Goal: Transaction & Acquisition: Purchase product/service

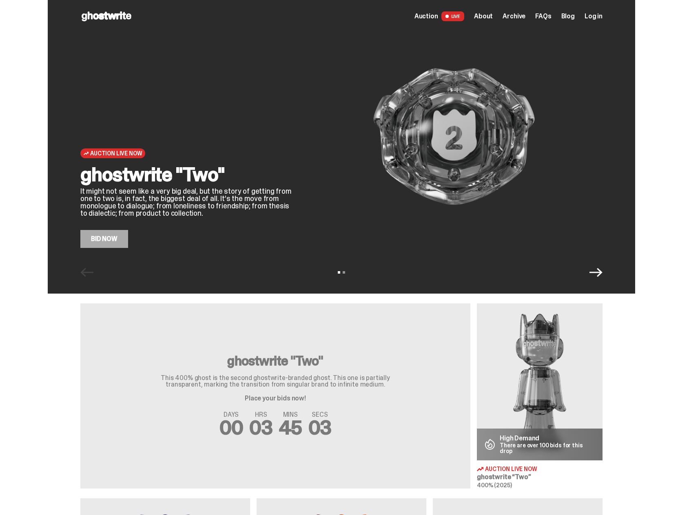
click at [597, 275] on icon "Next" at bounding box center [595, 272] width 13 height 13
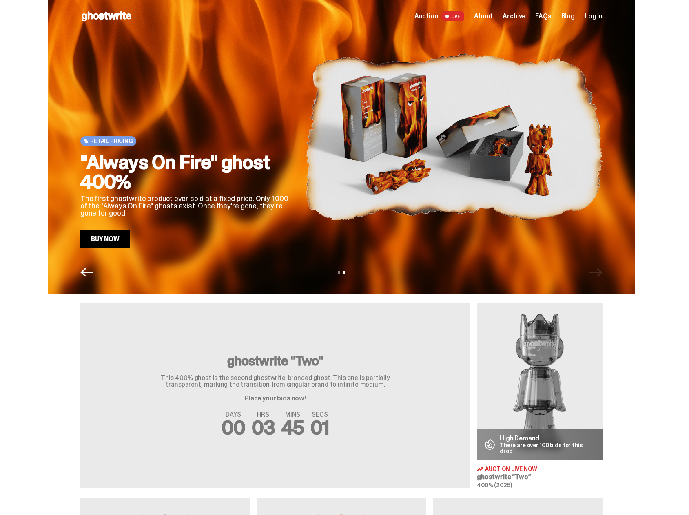
click at [89, 277] on icon "Previous" at bounding box center [86, 272] width 13 height 13
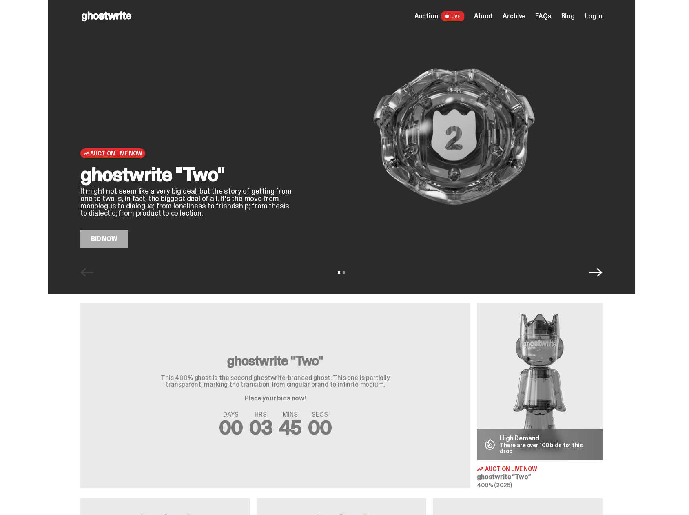
click at [472, 138] on img at bounding box center [453, 136] width 297 height 223
click at [105, 241] on link "Bid Now" at bounding box center [104, 239] width 48 height 18
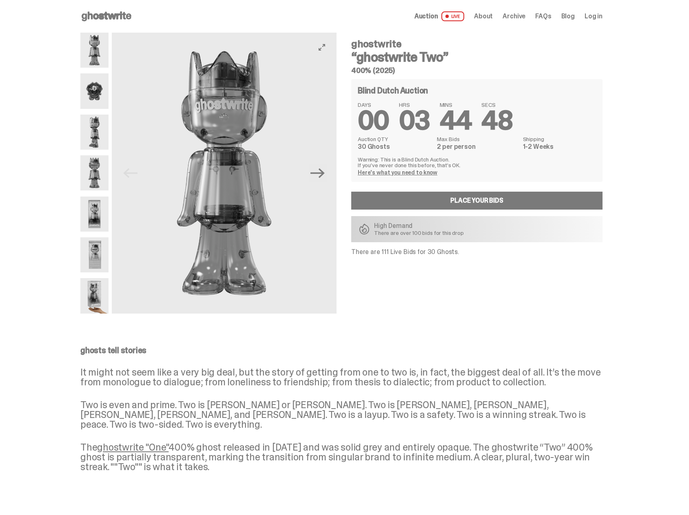
type input "**********"
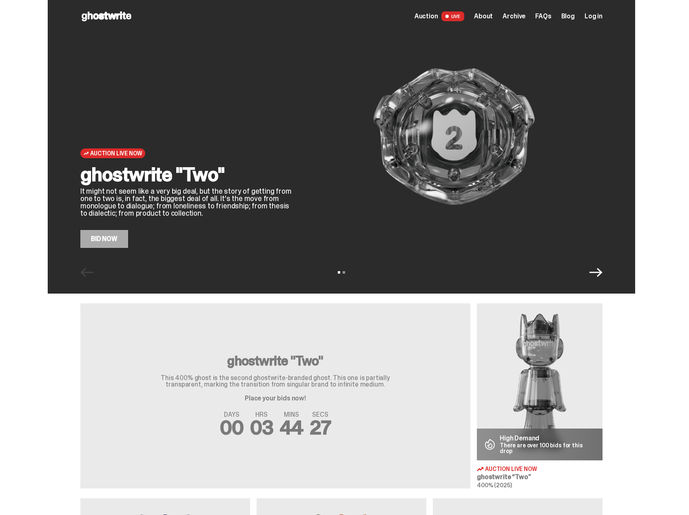
type input "**********"
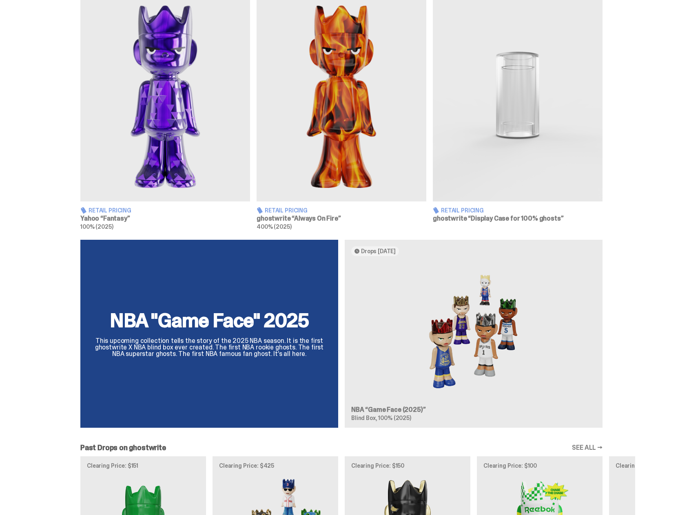
scroll to position [530, 0]
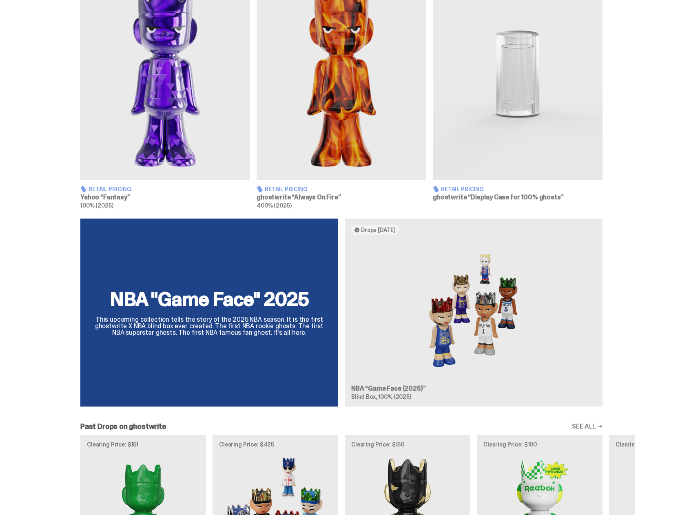
click at [249, 339] on div "NBA "Game Face" 2025 This upcoming collection tells the story of the 2025 NBA s…" at bounding box center [341, 316] width 587 height 195
click at [254, 326] on div "NBA "Game Face" 2025 This upcoming collection tells the story of the 2025 NBA s…" at bounding box center [341, 316] width 587 height 195
click at [393, 391] on div "NBA "Game Face" 2025 This upcoming collection tells the story of the 2025 NBA s…" at bounding box center [341, 316] width 587 height 195
click at [496, 318] on div "NBA "Game Face" 2025 This upcoming collection tells the story of the 2025 NBA s…" at bounding box center [341, 316] width 587 height 195
click at [382, 229] on div "NBA "Game Face" 2025 This upcoming collection tells the story of the 2025 NBA s…" at bounding box center [341, 316] width 587 height 195
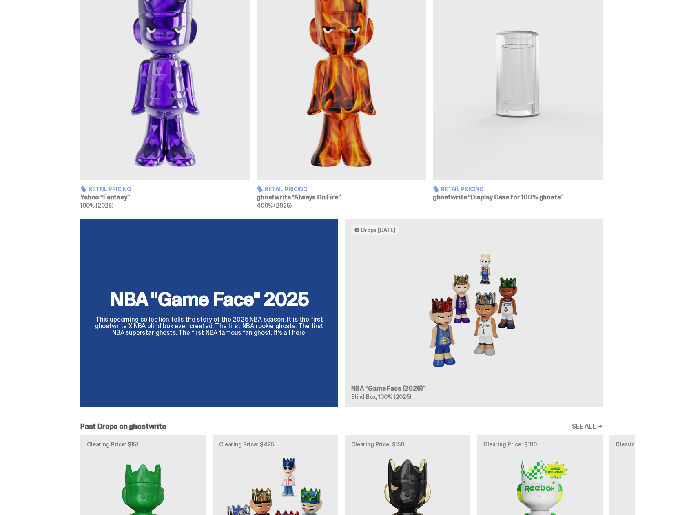
click at [427, 312] on div "NBA "Game Face" 2025 This upcoming collection tells the story of the 2025 NBA s…" at bounding box center [341, 316] width 587 height 195
click at [378, 401] on div "NBA "Game Face" 2025 This upcoming collection tells the story of the 2025 NBA s…" at bounding box center [341, 316] width 587 height 195
click at [232, 322] on div "NBA "Game Face" 2025 This upcoming collection tells the story of the 2025 NBA s…" at bounding box center [341, 316] width 587 height 195
click at [604, 301] on div "NBA "Game Face" 2025 This upcoming collection tells the story of the 2025 NBA s…" at bounding box center [341, 316] width 587 height 195
click at [437, 286] on div "NBA "Game Face" 2025 This upcoming collection tells the story of the 2025 NBA s…" at bounding box center [341, 316] width 587 height 195
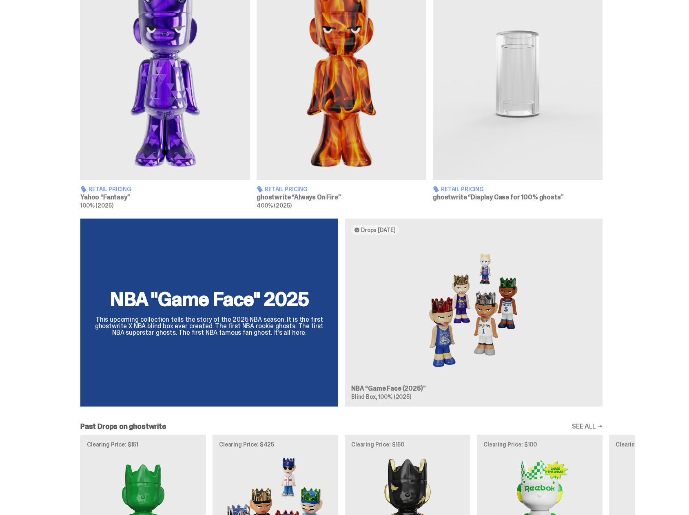
click at [484, 298] on div "NBA "Game Face" 2025 This upcoming collection tells the story of the 2025 NBA s…" at bounding box center [341, 316] width 587 height 195
click at [449, 312] on div "NBA "Game Face" 2025 This upcoming collection tells the story of the 2025 NBA s…" at bounding box center [341, 316] width 587 height 195
click at [376, 229] on div "NBA "Game Face" 2025 This upcoming collection tells the story of the 2025 NBA s…" at bounding box center [341, 316] width 587 height 195
click at [363, 229] on div "NBA "Game Face" 2025 This upcoming collection tells the story of the 2025 NBA s…" at bounding box center [341, 316] width 587 height 195
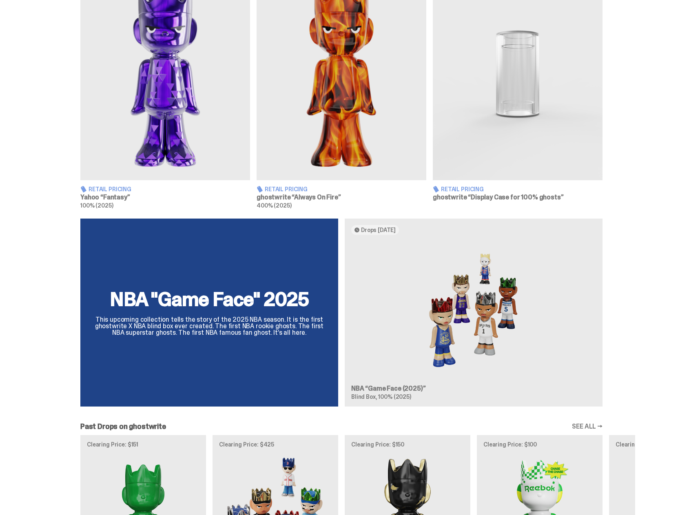
click at [361, 229] on div "NBA "Game Face" 2025 This upcoming collection tells the story of the 2025 NBA s…" at bounding box center [341, 316] width 587 height 195
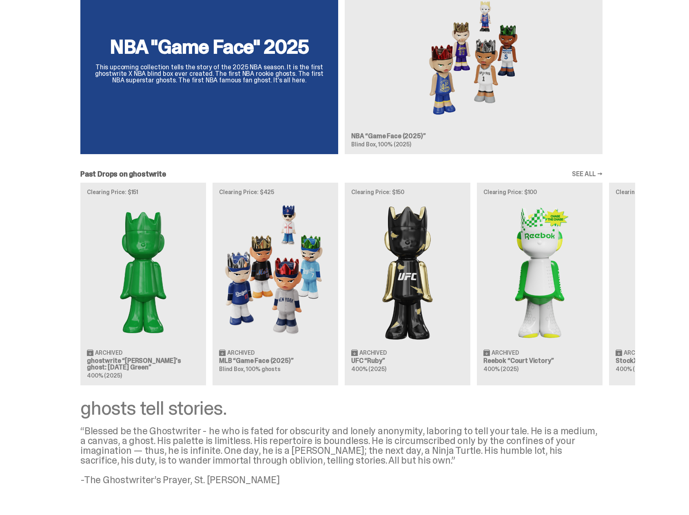
scroll to position [782, 0]
click at [409, 119] on div "NBA "Game Face" 2025 This upcoming collection tells the story of the 2025 NBA s…" at bounding box center [341, 64] width 587 height 195
click at [232, 121] on div "NBA "Game Face" 2025 This upcoming collection tells the story of the 2025 NBA s…" at bounding box center [341, 64] width 587 height 195
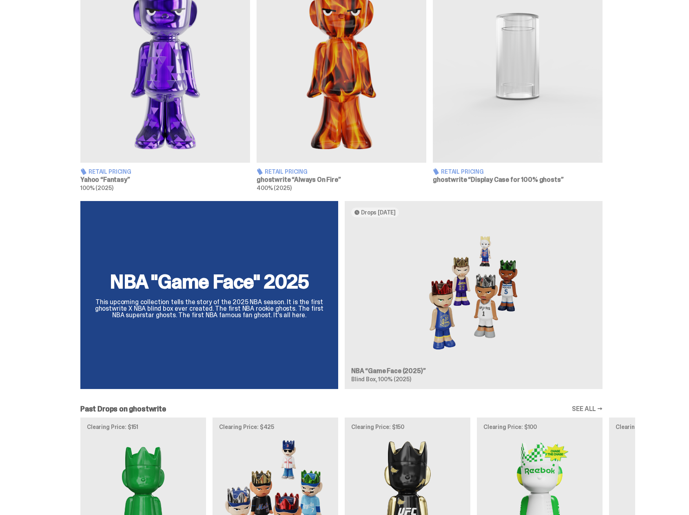
scroll to position [537, 0]
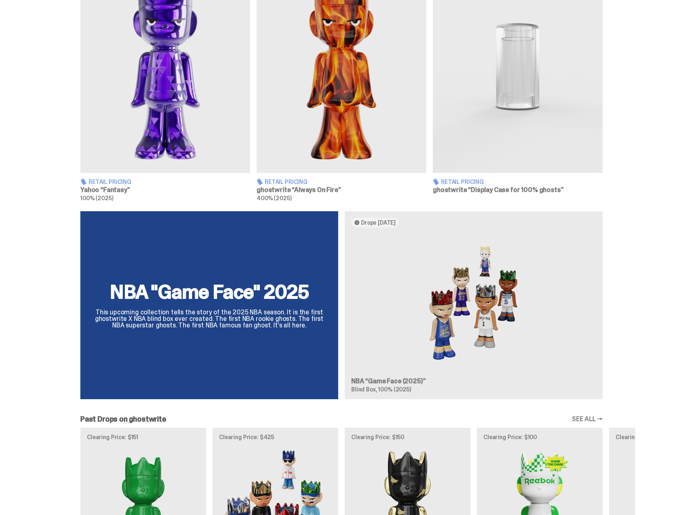
click at [235, 295] on div "NBA "Game Face" 2025 This upcoming collection tells the story of the 2025 NBA s…" at bounding box center [341, 308] width 587 height 195
click at [236, 295] on div "NBA "Game Face" 2025 This upcoming collection tells the story of the 2025 NBA s…" at bounding box center [341, 308] width 587 height 195
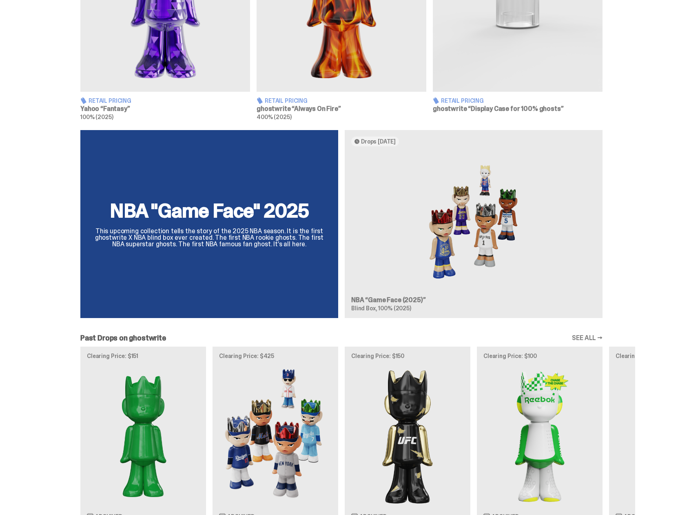
scroll to position [619, 0]
click at [452, 231] on div "NBA "Game Face" 2025 This upcoming collection tells the story of the 2025 NBA s…" at bounding box center [341, 227] width 587 height 195
click at [184, 227] on div "NBA "Game Face" 2025 This upcoming collection tells the story of the 2025 NBA s…" at bounding box center [341, 227] width 587 height 195
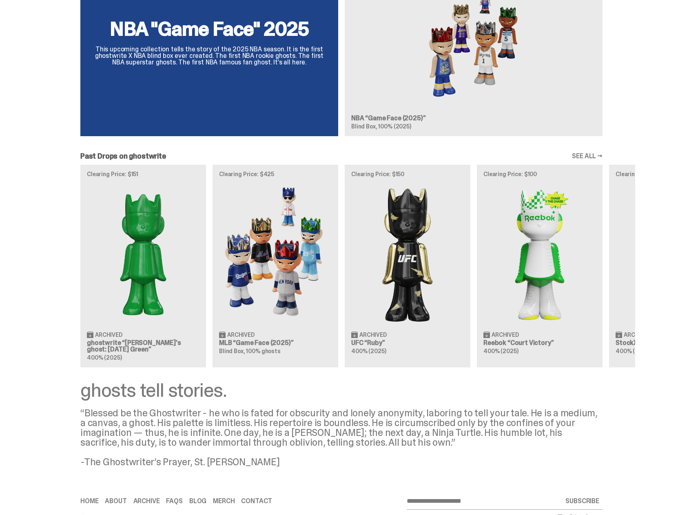
scroll to position [823, 0]
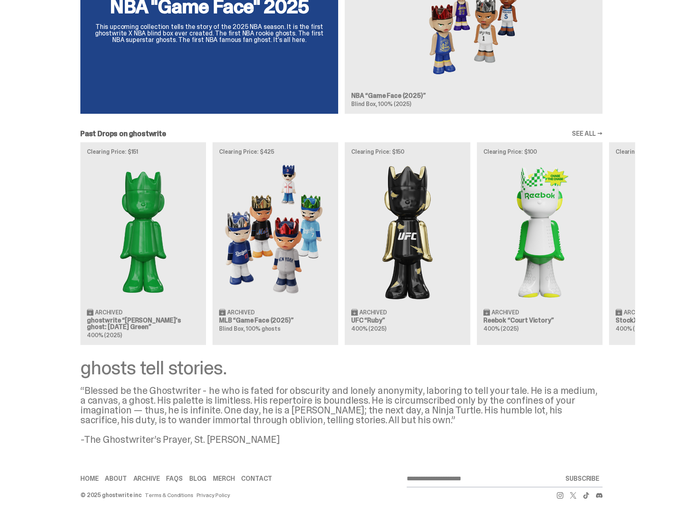
click at [590, 135] on link "SEE ALL →" at bounding box center [587, 133] width 31 height 7
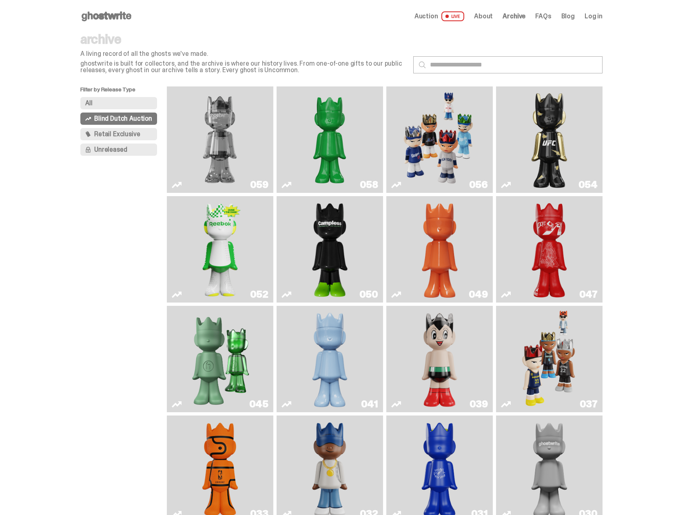
type input "**********"
click at [469, 141] on img "Game Face (2025)" at bounding box center [439, 140] width 80 height 100
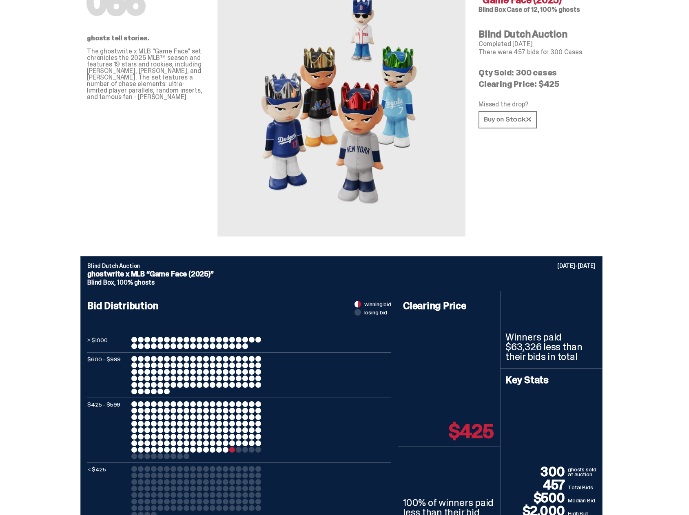
scroll to position [204, 0]
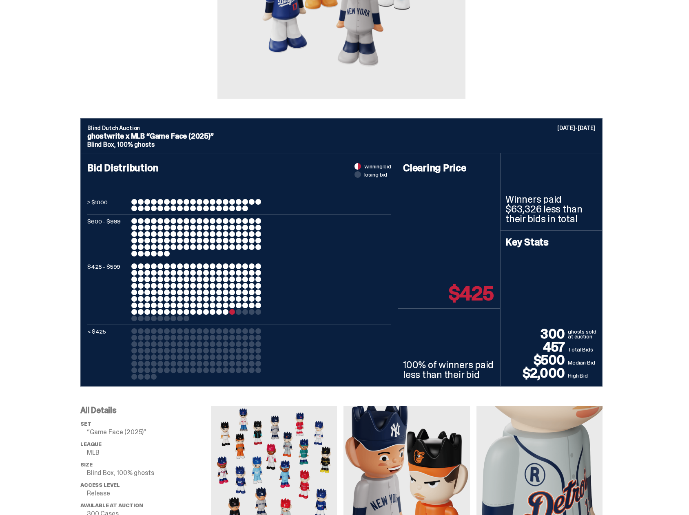
type input "**********"
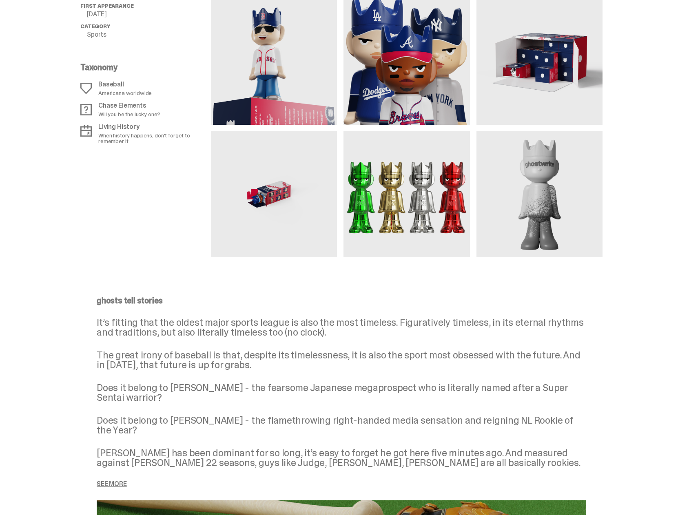
scroll to position [775, 0]
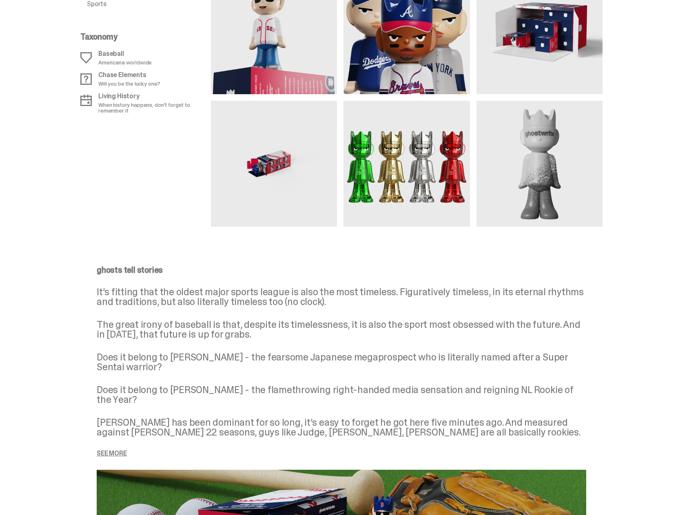
click at [418, 181] on img at bounding box center [406, 164] width 126 height 126
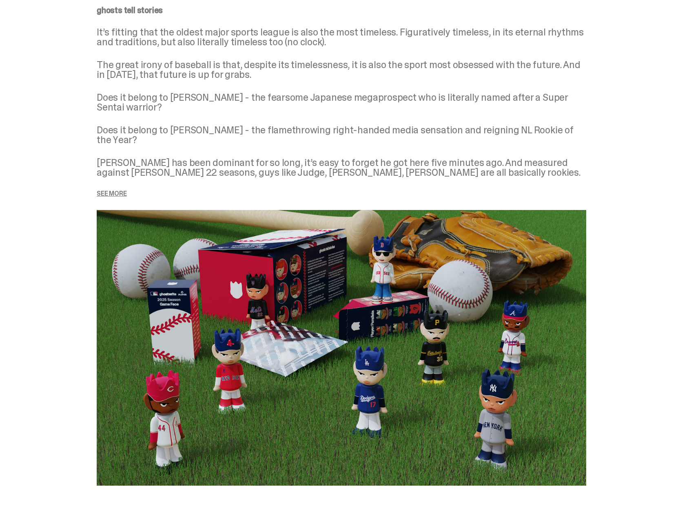
scroll to position [1060, 0]
